Goal: Use online tool/utility: Utilize a website feature to perform a specific function

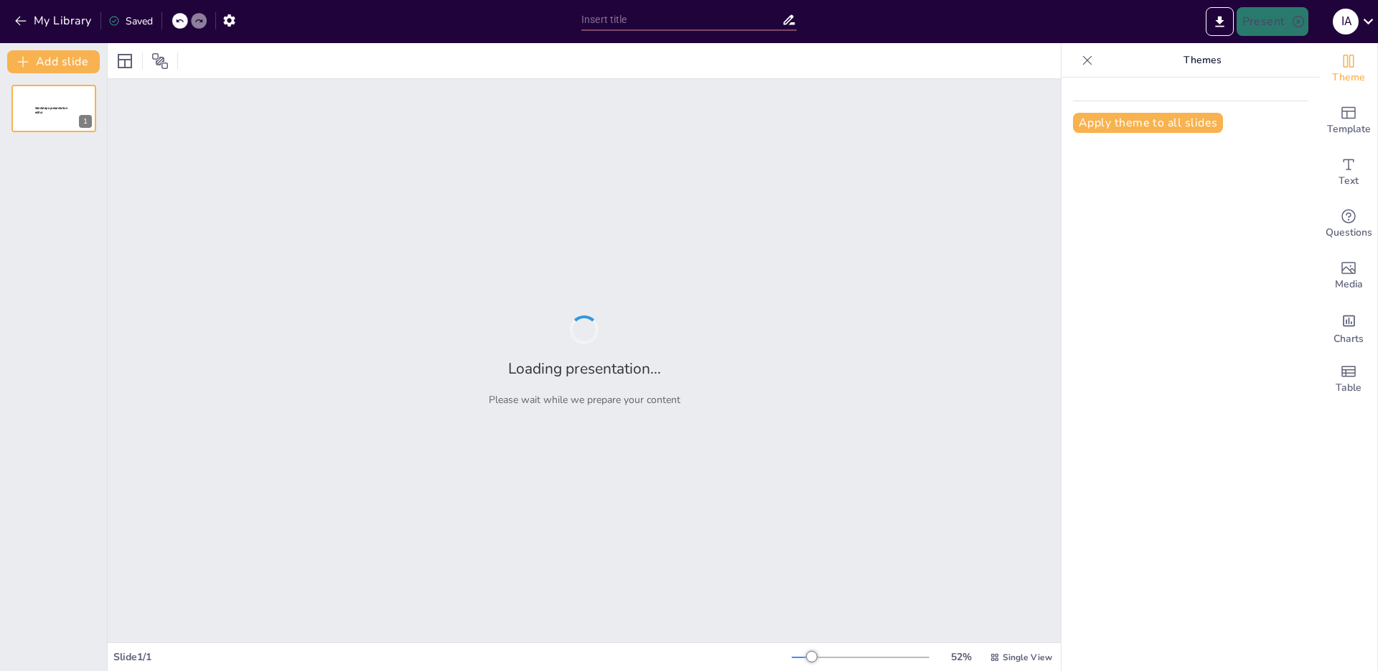
type input "Your Success Roadmap: Let’s Make It Happen Together!"
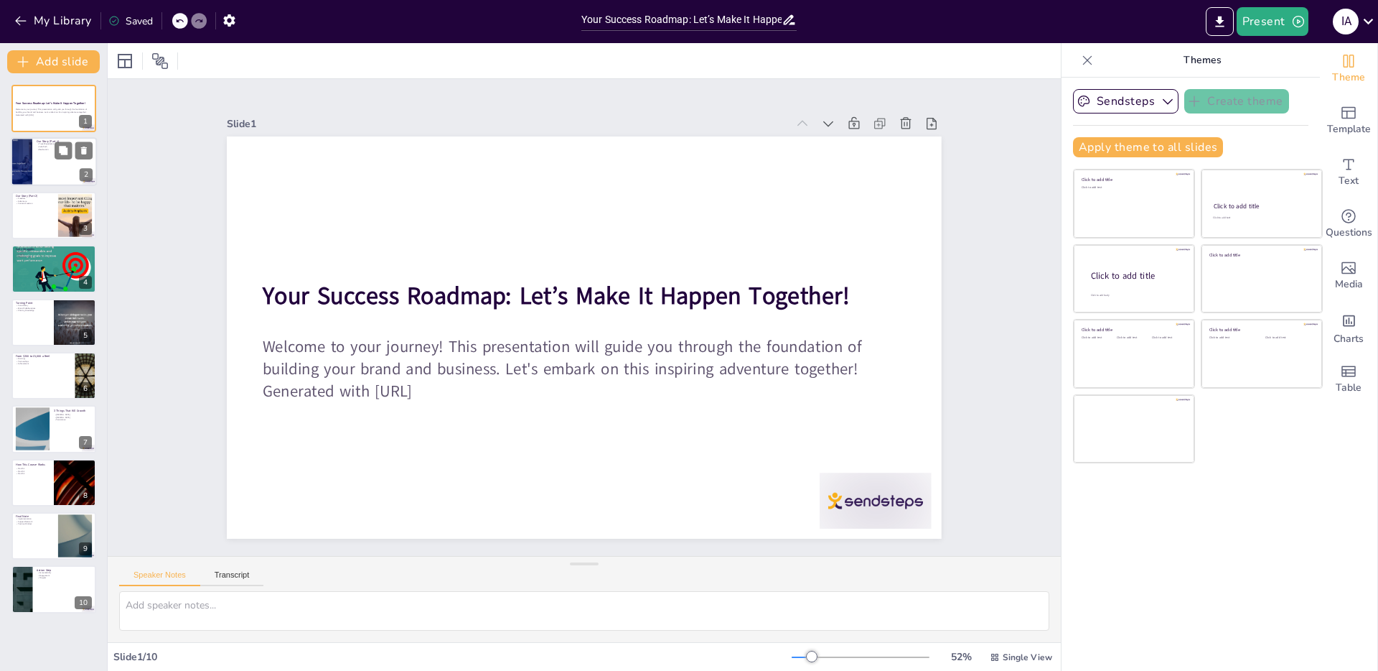
click at [83, 169] on div "2" at bounding box center [86, 175] width 13 height 13
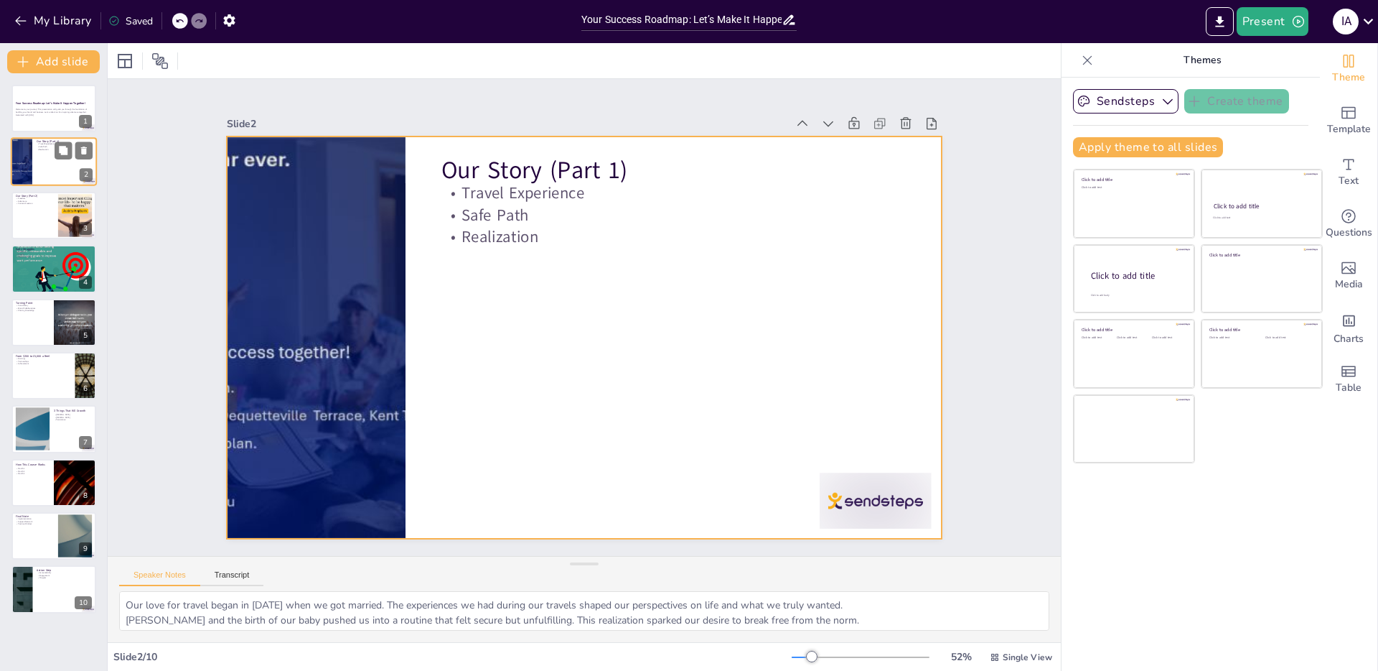
click at [29, 180] on div at bounding box center [20, 162] width 95 height 49
click at [38, 168] on div at bounding box center [54, 162] width 86 height 49
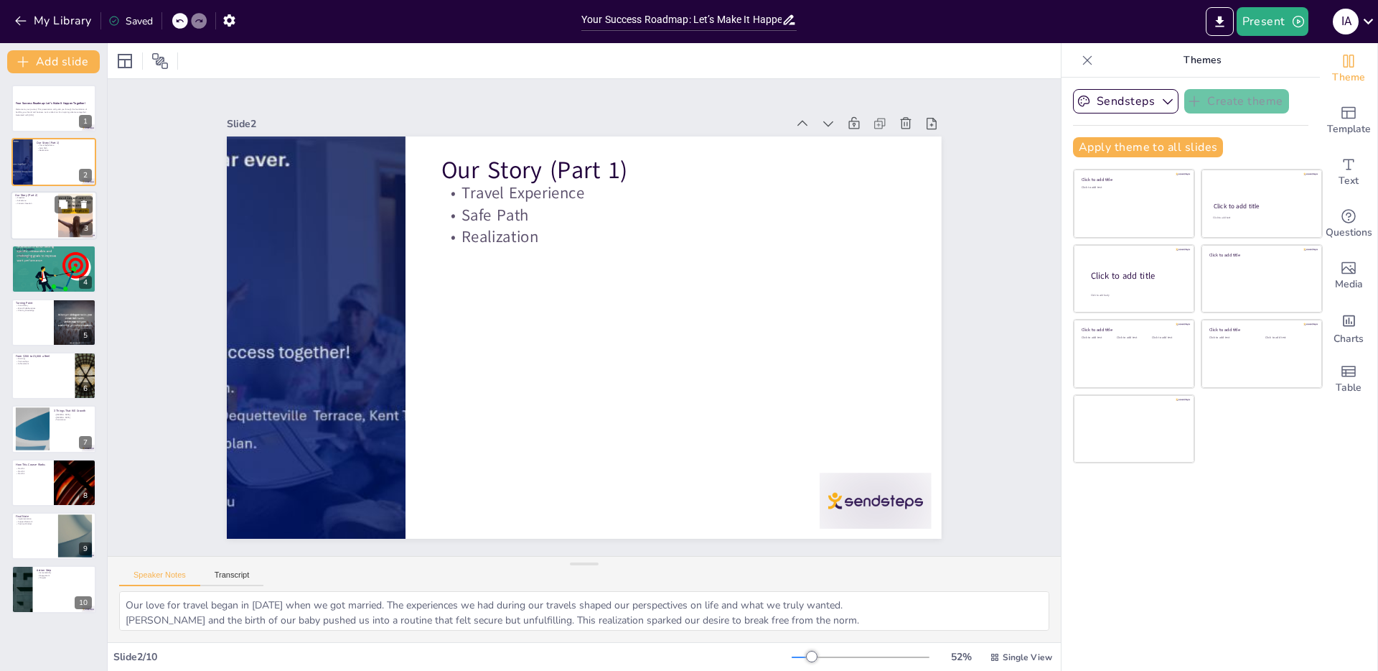
click at [40, 215] on div at bounding box center [54, 215] width 86 height 49
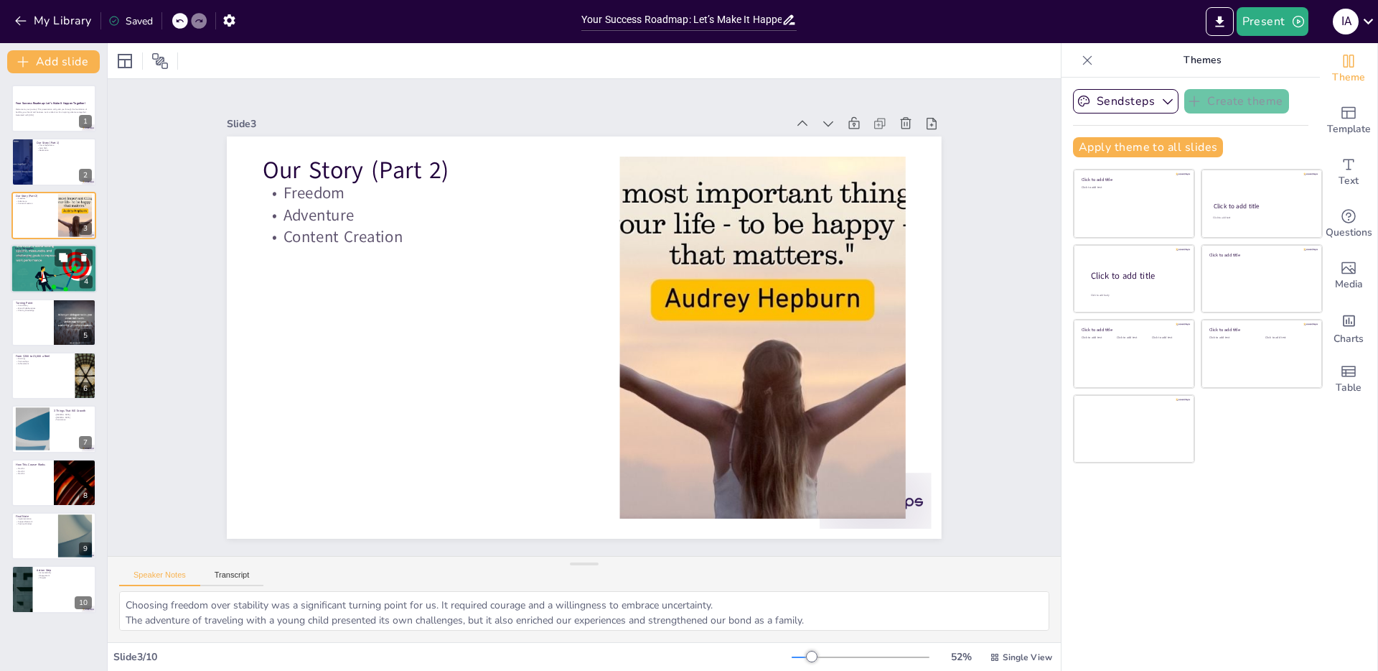
click at [42, 270] on div at bounding box center [54, 269] width 86 height 66
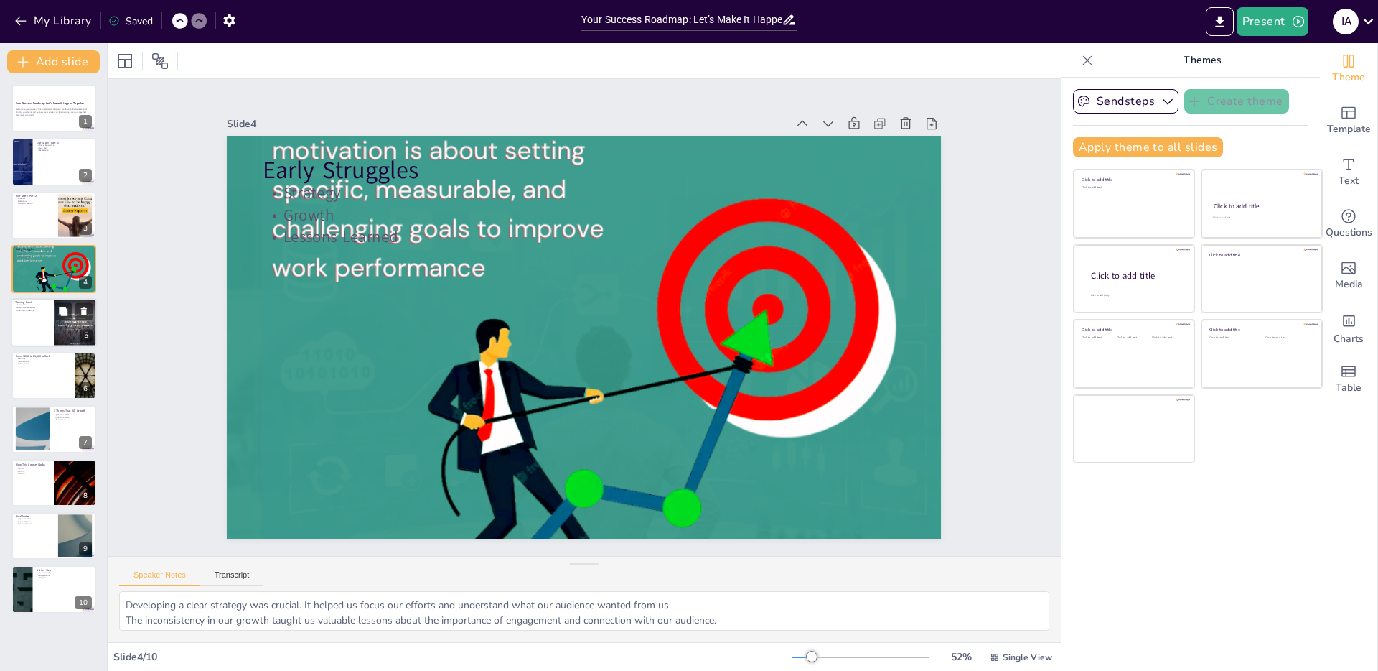
click at [42, 306] on p "Brand Collaborations" at bounding box center [32, 307] width 34 height 3
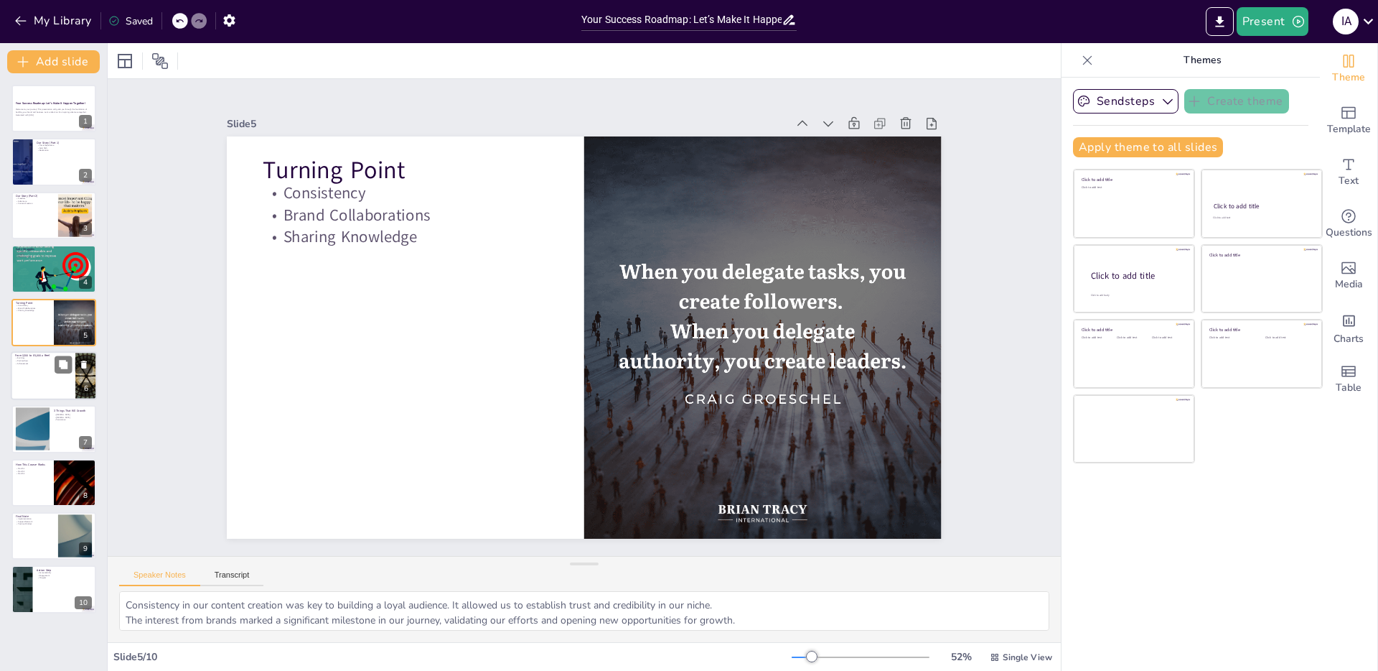
click at [47, 384] on div at bounding box center [54, 375] width 86 height 49
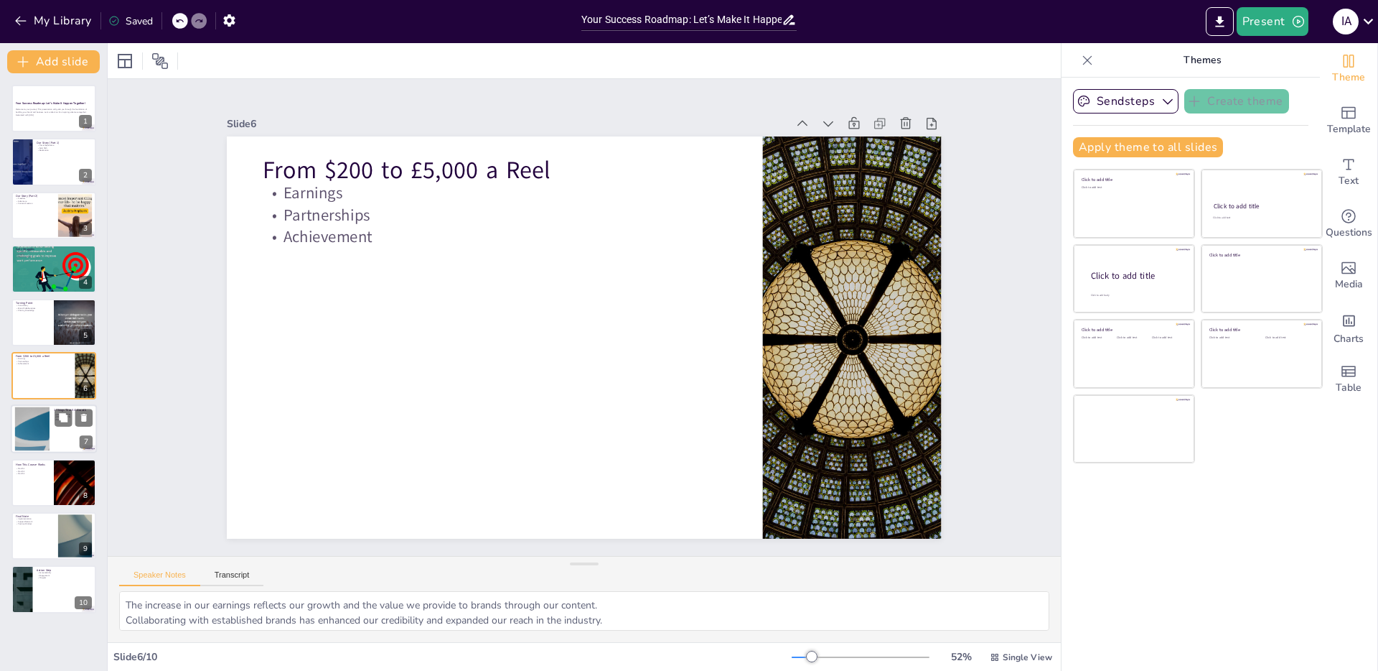
click at [46, 428] on div at bounding box center [33, 429] width 78 height 44
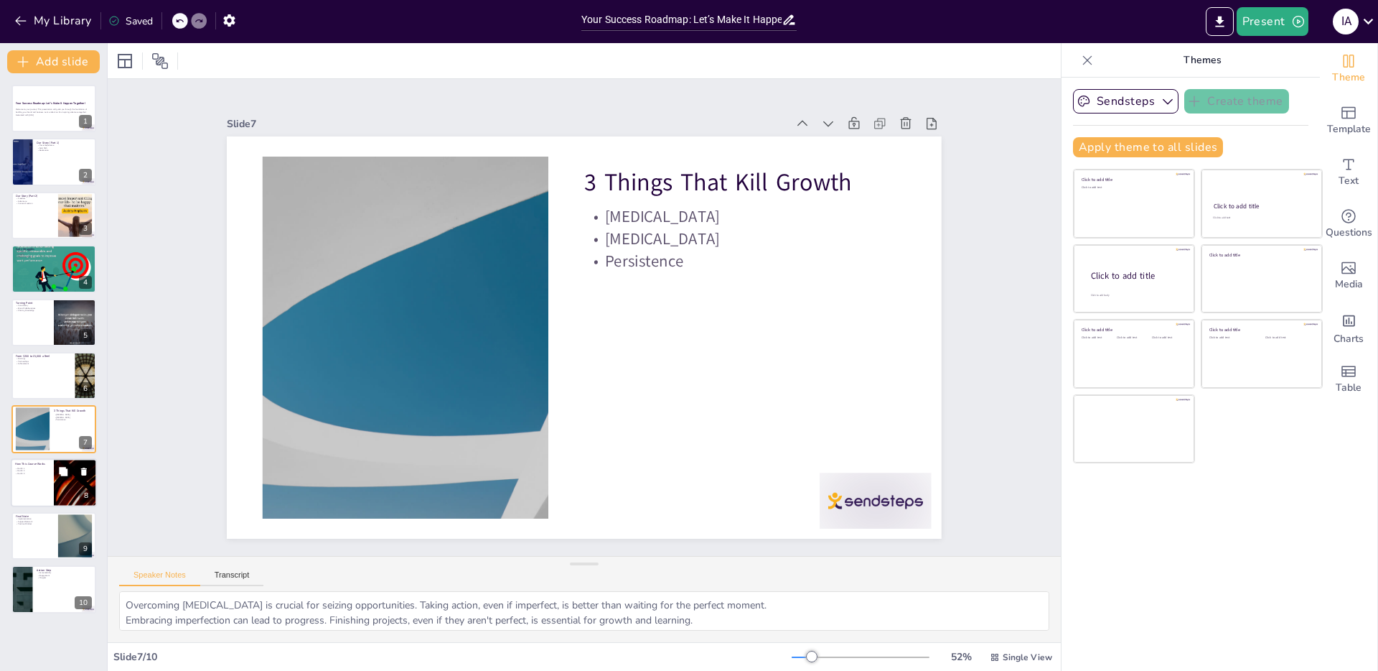
click at [48, 484] on div at bounding box center [54, 482] width 86 height 49
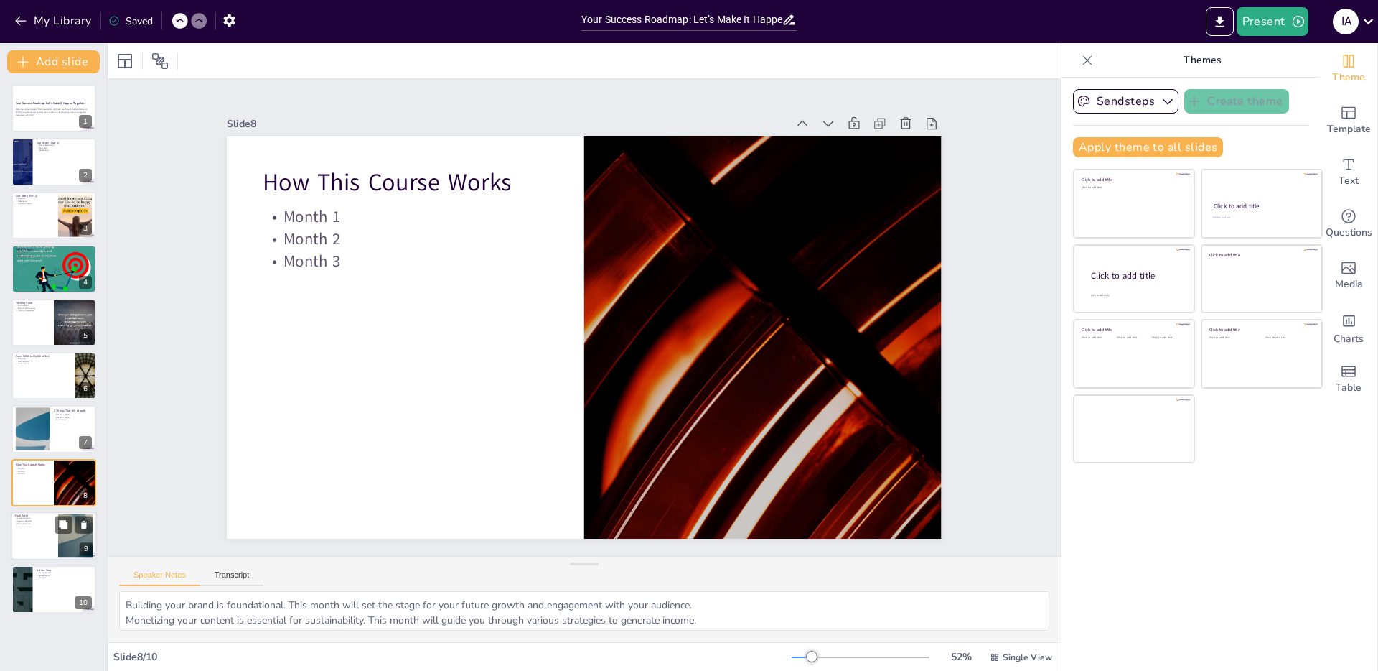
click at [36, 528] on div at bounding box center [54, 535] width 86 height 49
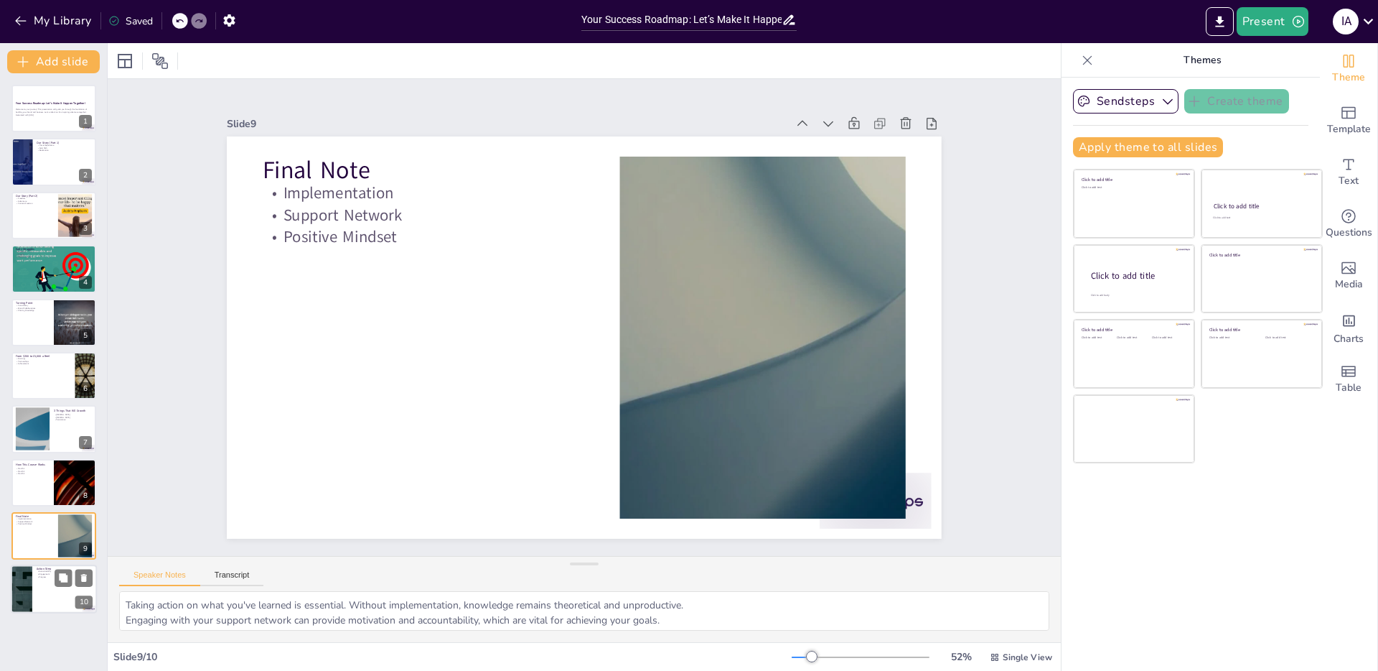
click at [45, 587] on div at bounding box center [54, 589] width 86 height 49
type textarea "Staying accountable is crucial for your journey. Sharing your progress with oth…"
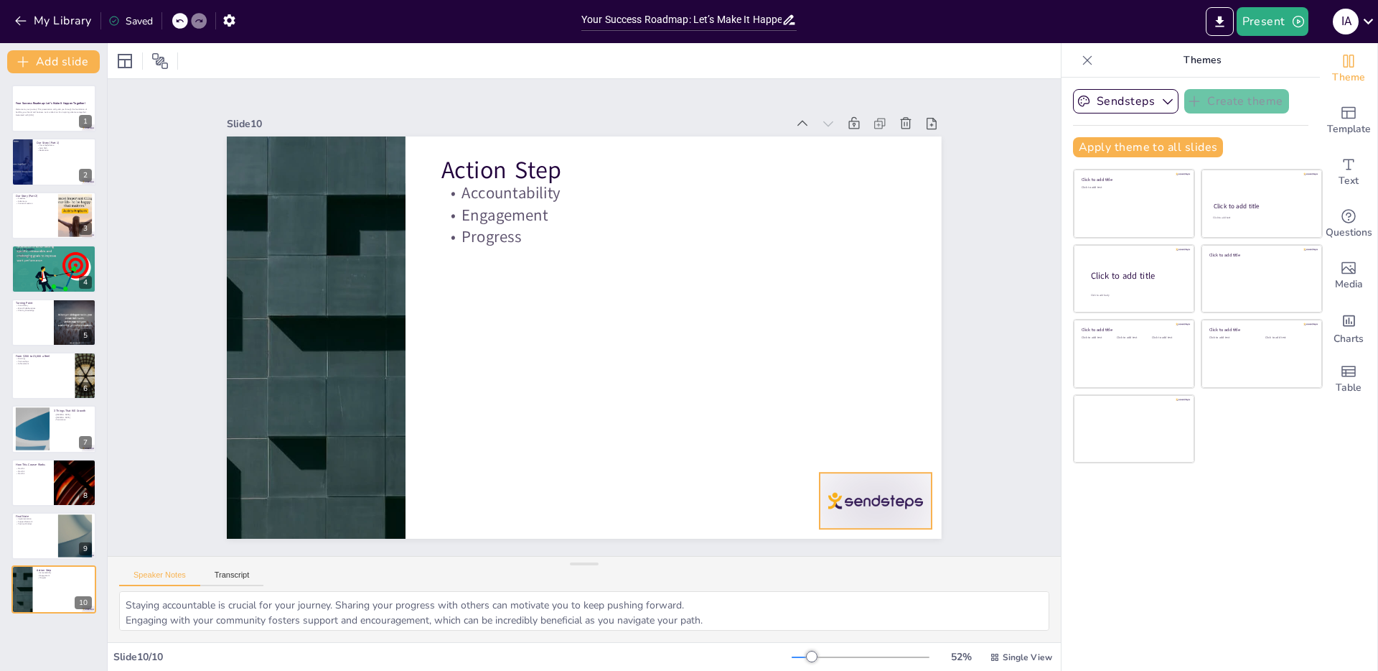
click at [851, 497] on div at bounding box center [855, 529] width 117 height 67
click at [37, 108] on p "Welcome to your journey! This presentation will guide you through the foundatio…" at bounding box center [54, 110] width 78 height 5
